Goal: Task Accomplishment & Management: Manage account settings

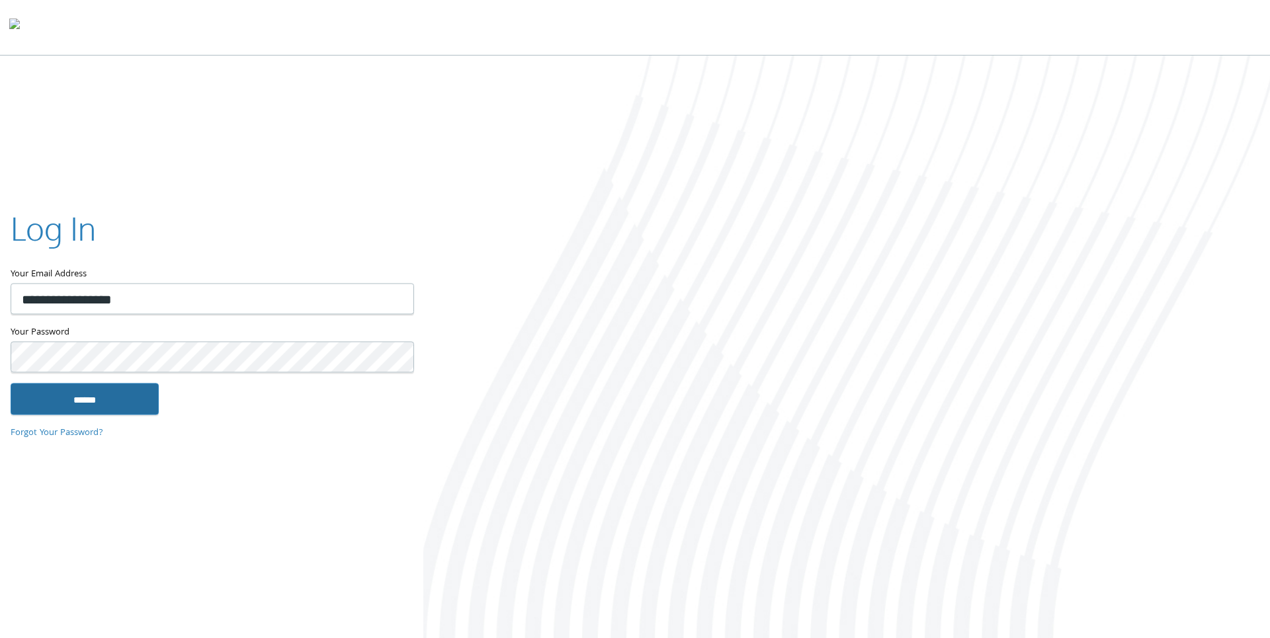
click at [116, 408] on input "******" at bounding box center [85, 399] width 148 height 32
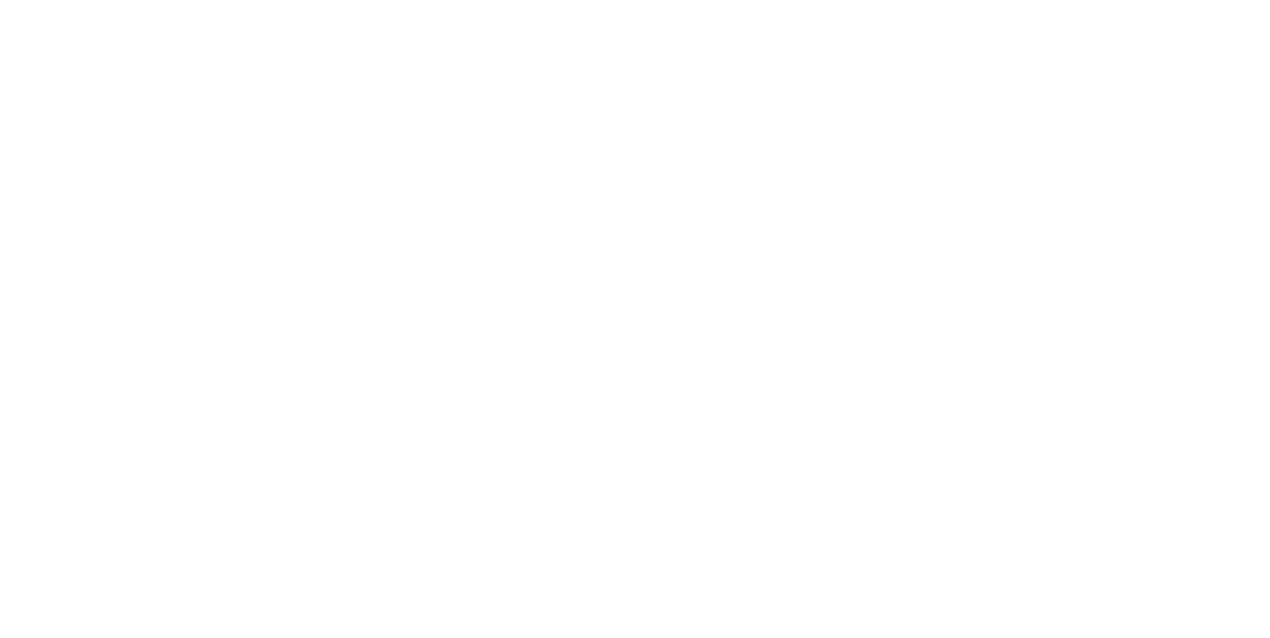
type input "**********"
